Goal: Information Seeking & Learning: Check status

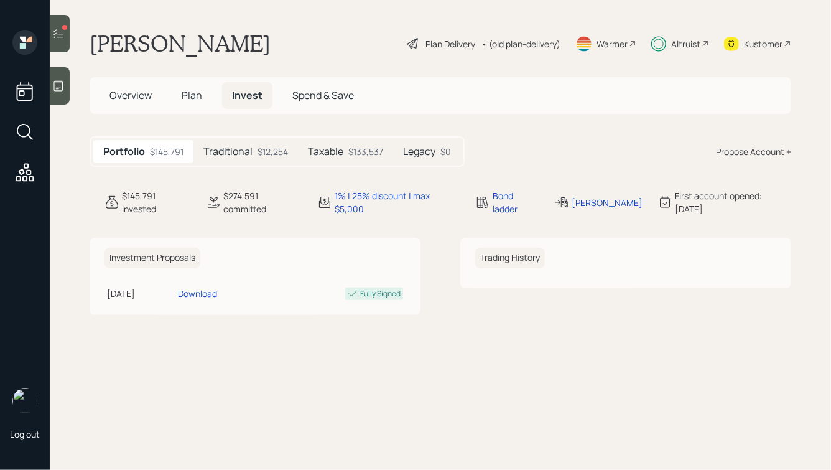
click at [262, 160] on div "Traditional $12,254" at bounding box center [246, 151] width 105 height 23
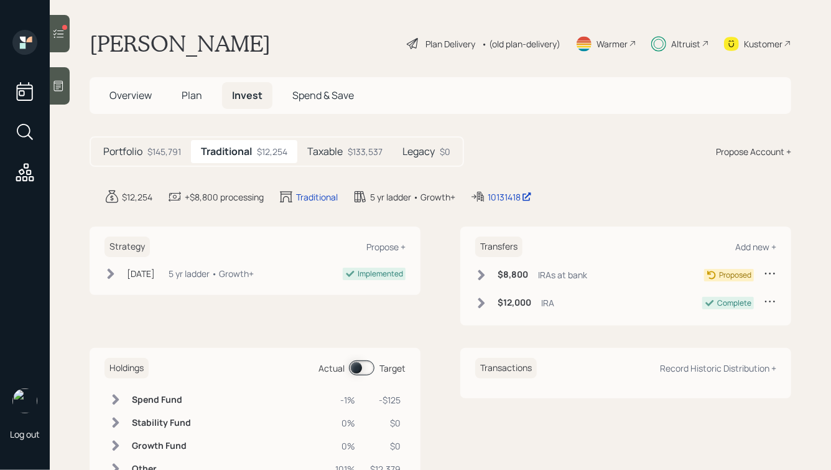
click at [336, 159] on div "Taxable $133,537" at bounding box center [344, 151] width 95 height 23
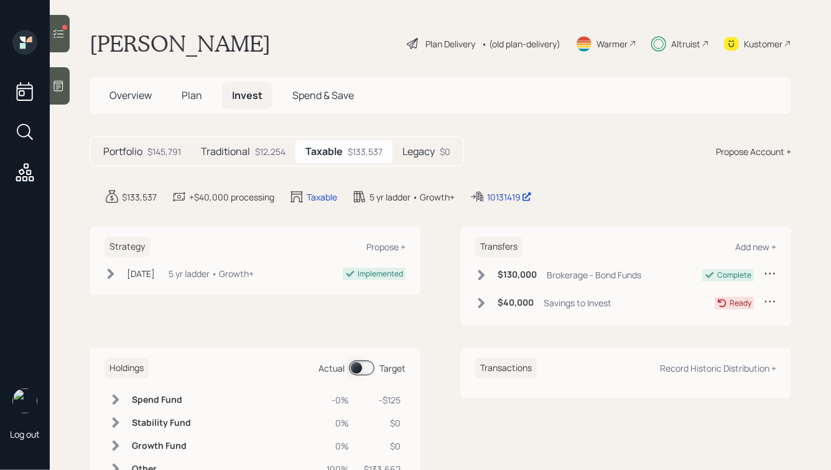
click at [422, 154] on h5 "Legacy" at bounding box center [419, 152] width 32 height 12
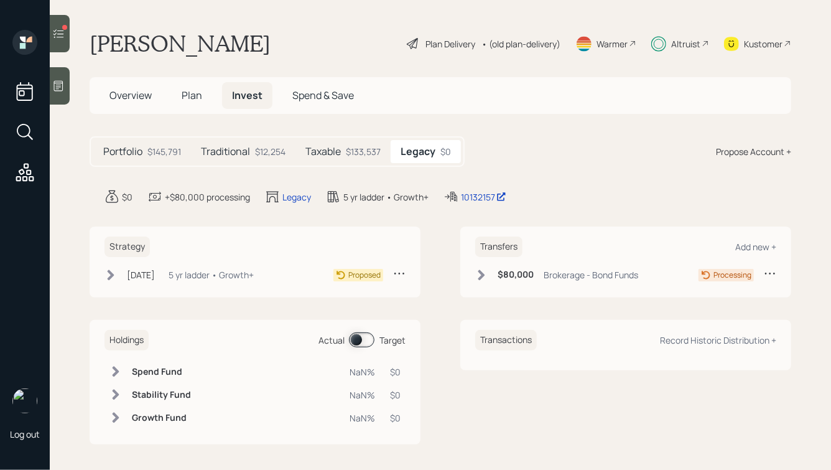
click at [358, 146] on div "$133,537" at bounding box center [363, 151] width 35 height 13
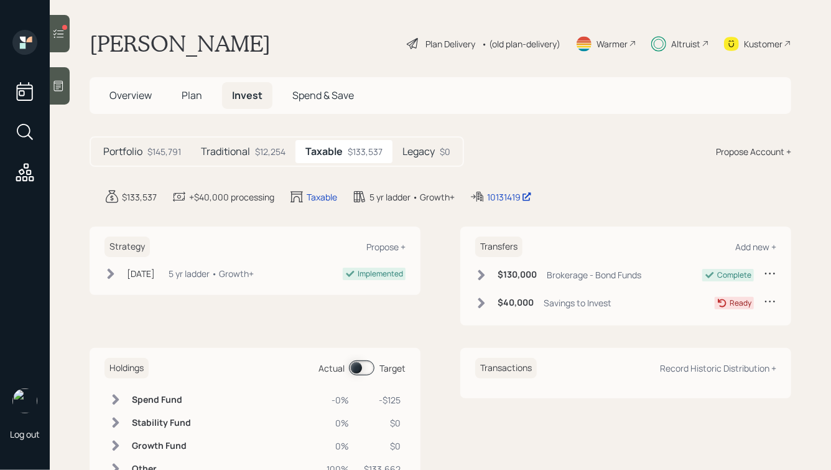
click at [286, 152] on div "Traditional $12,254" at bounding box center [243, 151] width 105 height 23
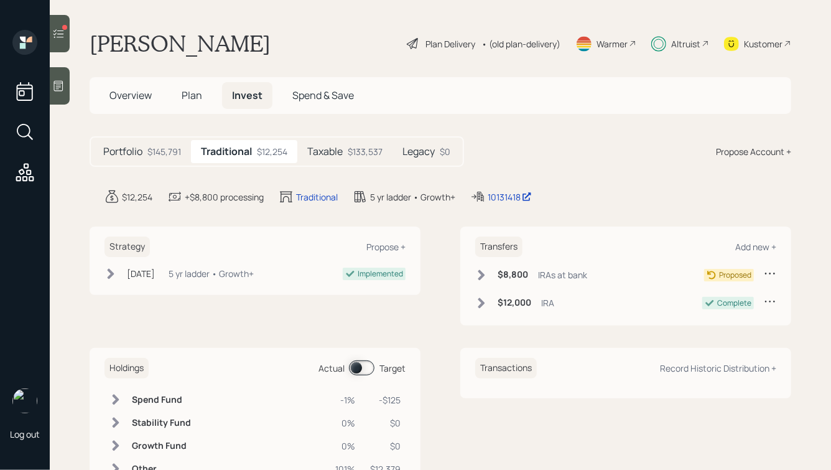
click at [346, 146] on div "Taxable $133,537" at bounding box center [344, 151] width 95 height 23
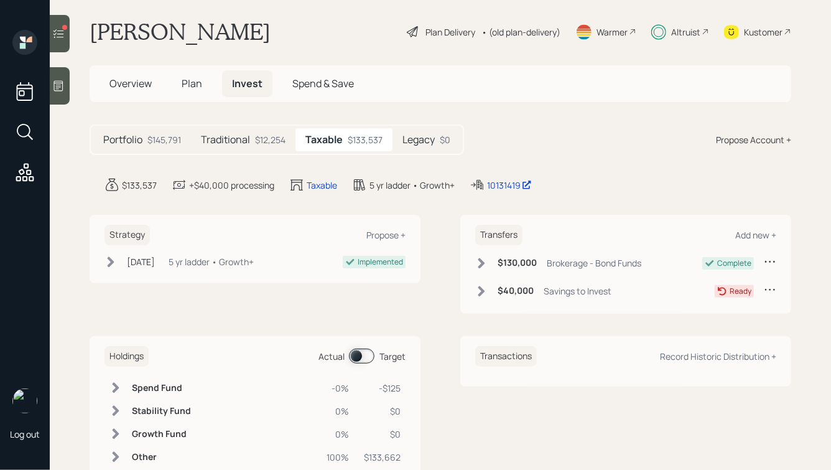
scroll to position [12, 0]
click at [189, 258] on div "5 yr ladder • Growth+" at bounding box center [211, 261] width 85 height 13
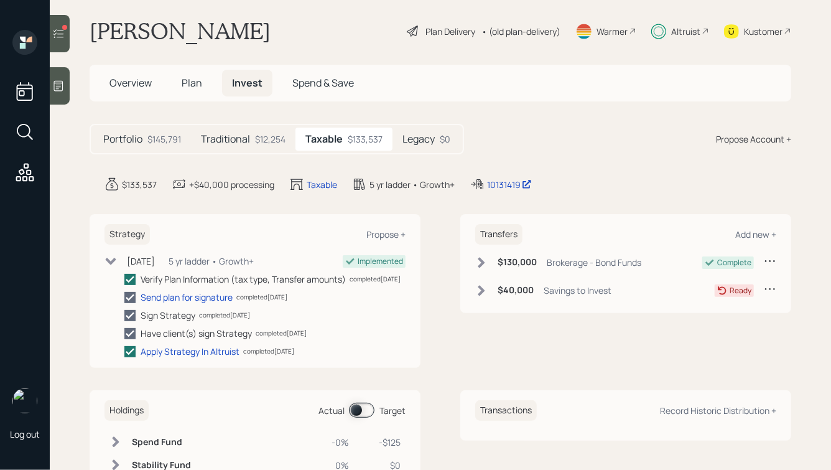
click at [234, 137] on h5 "Traditional" at bounding box center [225, 139] width 49 height 12
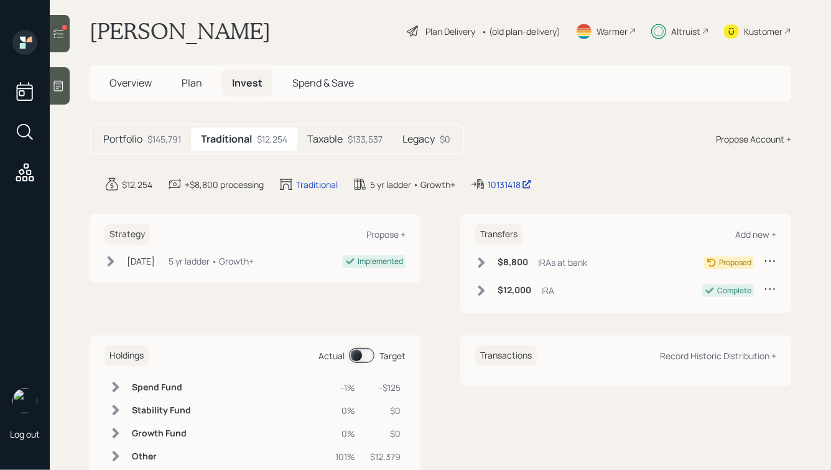
click at [330, 134] on h5 "Taxable" at bounding box center [324, 139] width 35 height 12
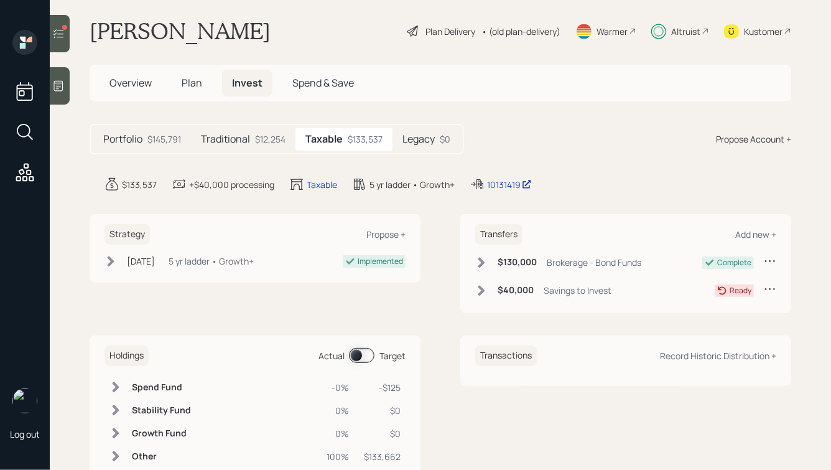
click at [417, 136] on h5 "Legacy" at bounding box center [419, 139] width 32 height 12
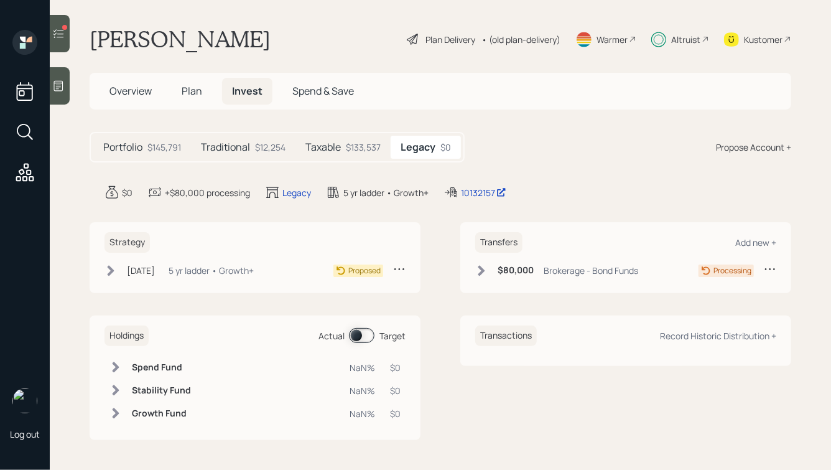
scroll to position [3, 0]
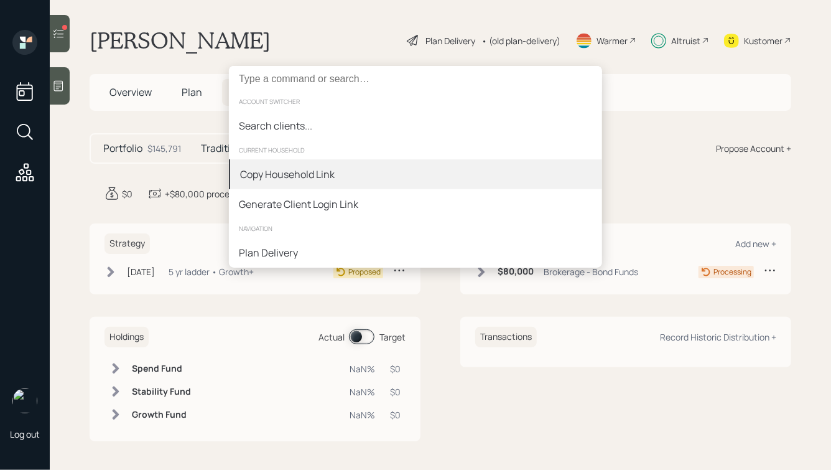
click at [326, 177] on div "Copy Household Link" at bounding box center [287, 174] width 95 height 15
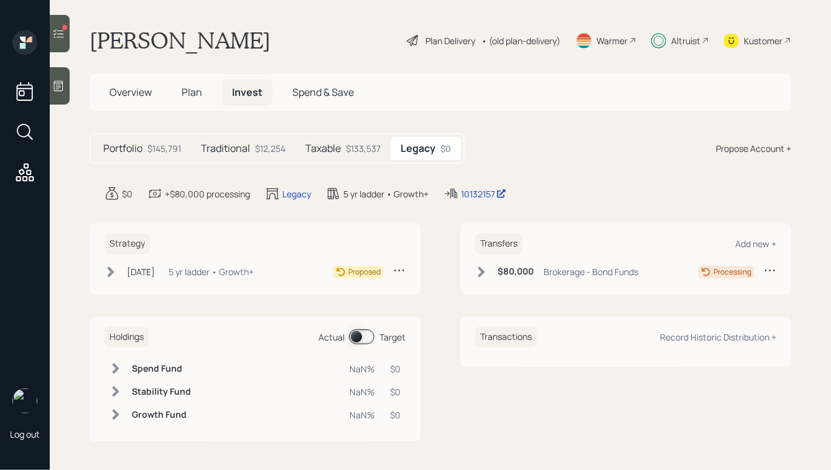
click at [149, 143] on div "$145,791" at bounding box center [164, 148] width 34 height 13
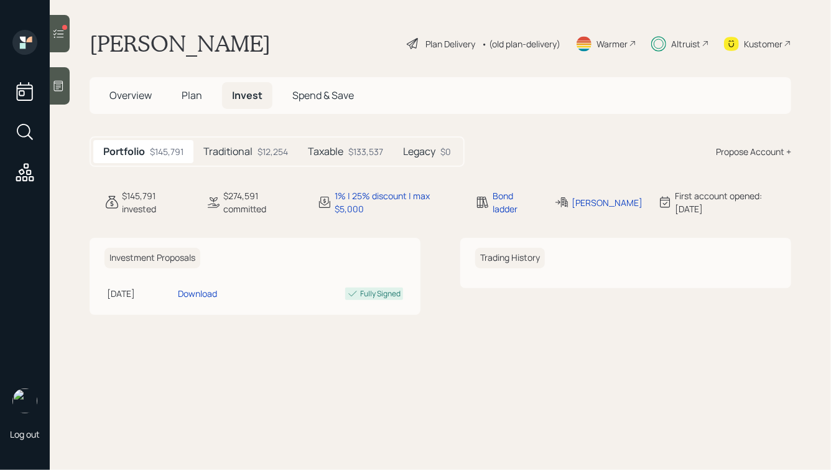
click at [222, 150] on h5 "Traditional" at bounding box center [227, 152] width 49 height 12
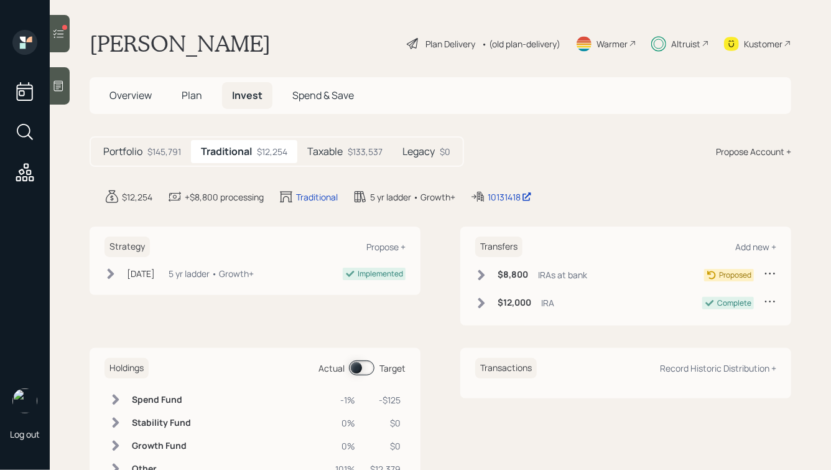
click at [326, 164] on div "Portfolio $145,791 Traditional $12,254 Taxable $133,537 Legacy $0" at bounding box center [277, 151] width 375 height 30
click at [350, 154] on div "$133,537" at bounding box center [365, 151] width 35 height 13
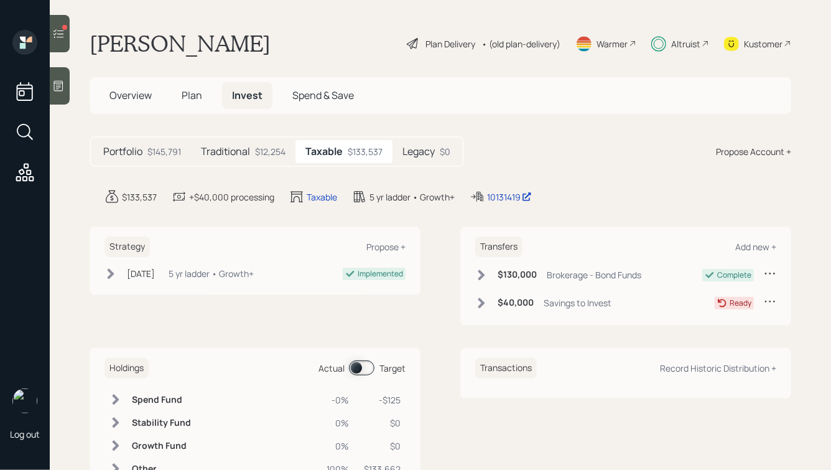
scroll to position [50, 0]
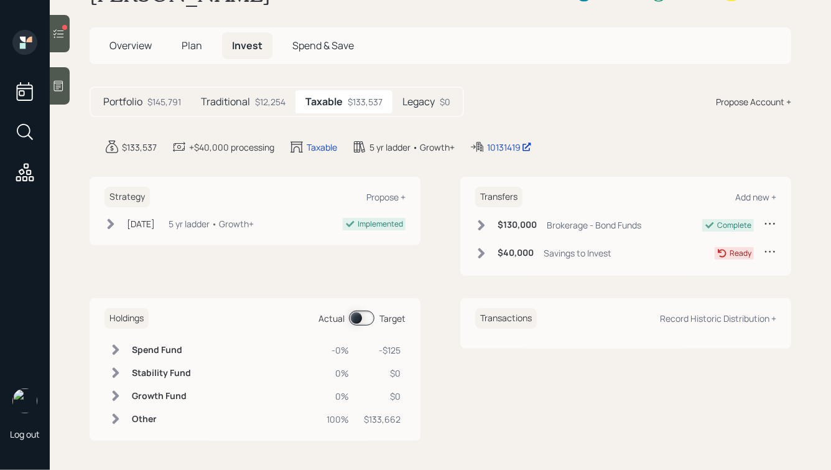
click at [58, 34] on icon at bounding box center [59, 33] width 11 height 9
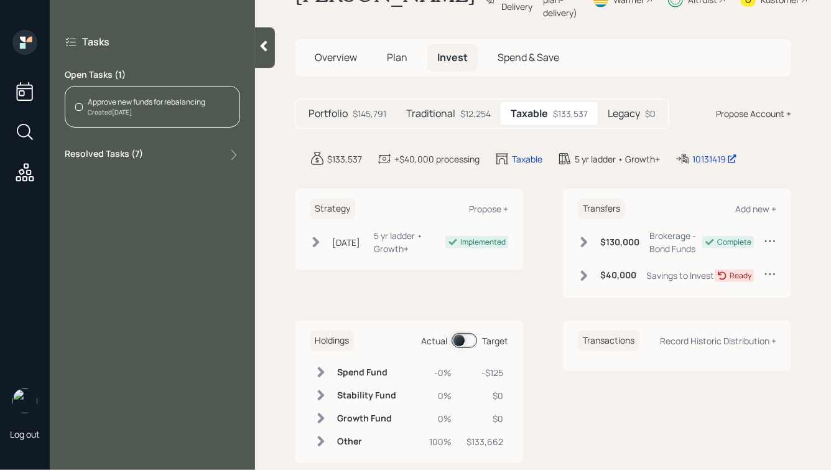
click at [266, 55] on div at bounding box center [265, 47] width 20 height 40
